Goal: Information Seeking & Learning: Check status

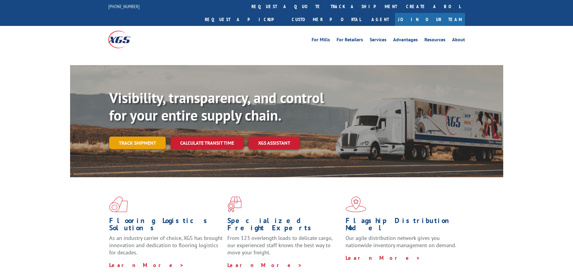
click at [158, 136] on link "Track shipment" at bounding box center [137, 142] width 57 height 13
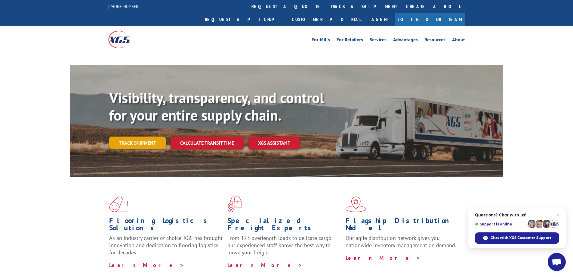
click at [130, 136] on link "Track shipment" at bounding box center [137, 142] width 57 height 13
click at [141, 136] on link "Track shipment" at bounding box center [137, 142] width 57 height 13
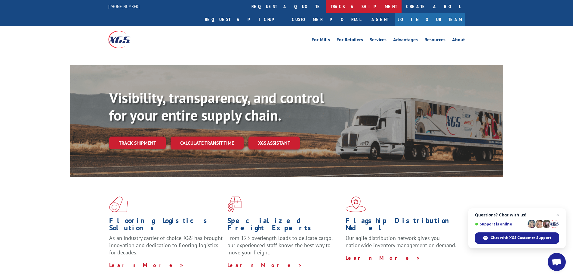
click at [326, 6] on link "track a shipment" at bounding box center [364, 6] width 76 height 13
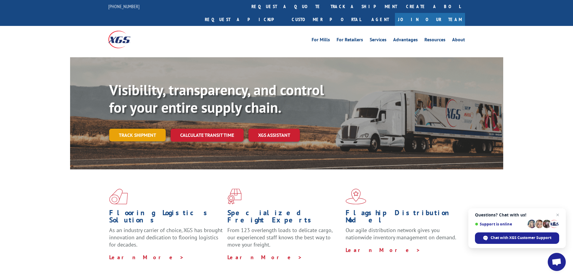
click at [136, 129] on link "Track shipment" at bounding box center [137, 135] width 57 height 13
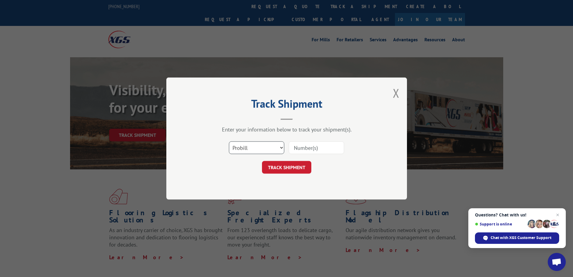
click at [281, 148] on select "Select category... Probill BOL PO" at bounding box center [256, 147] width 55 height 13
select select "po"
click at [229, 141] on select "Select category... Probill BOL PO" at bounding box center [256, 147] width 55 height 13
click at [309, 148] on input at bounding box center [316, 147] width 55 height 13
type input "2666F"
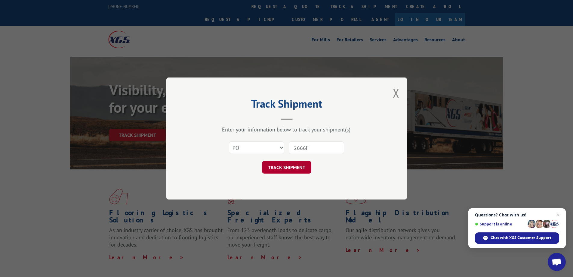
click at [299, 166] on button "TRACK SHIPMENT" at bounding box center [286, 167] width 49 height 13
